Goal: Task Accomplishment & Management: Use online tool/utility

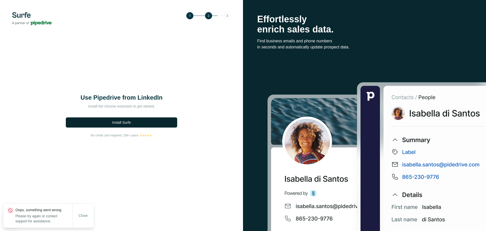
click at [126, 122] on span "Install Surfe" at bounding box center [121, 122] width 19 height 5
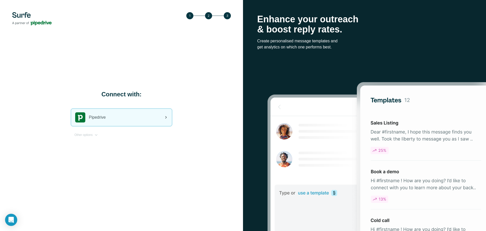
click at [128, 118] on div "Pipedrive" at bounding box center [121, 117] width 101 height 17
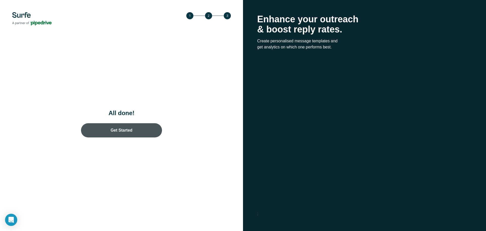
click at [120, 131] on link "Get Started" at bounding box center [121, 130] width 81 height 14
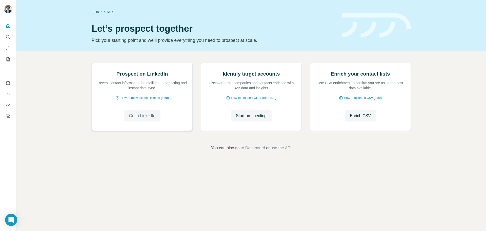
click at [153, 119] on span "Go to LinkedIn" at bounding box center [142, 116] width 26 height 6
